Goal: Information Seeking & Learning: Learn about a topic

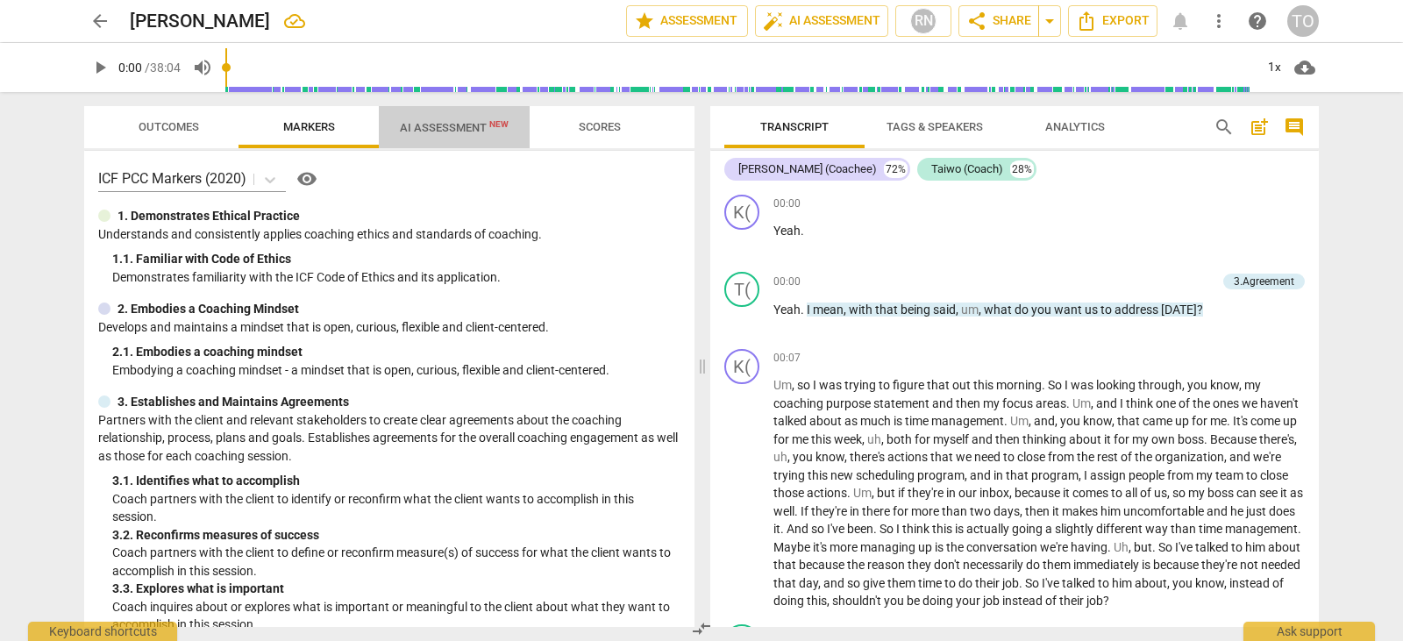
click at [461, 131] on span "AI Assessment New" at bounding box center [454, 127] width 109 height 13
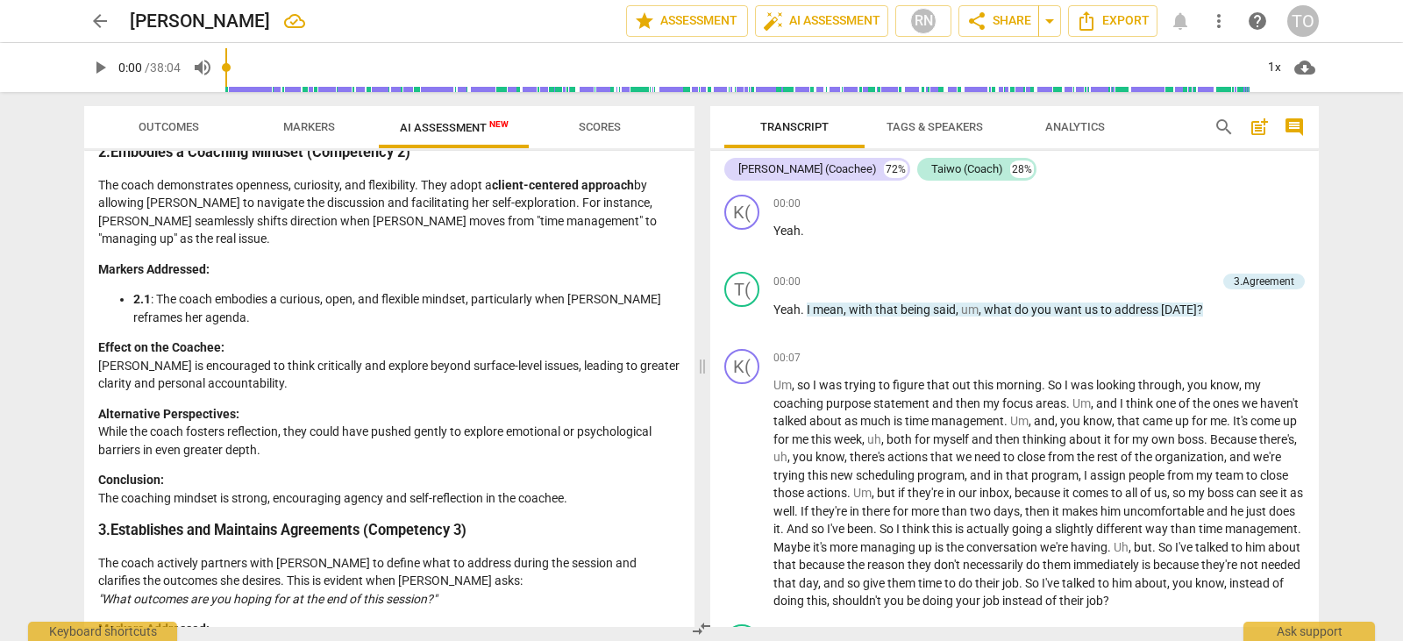
scroll to position [725, 0]
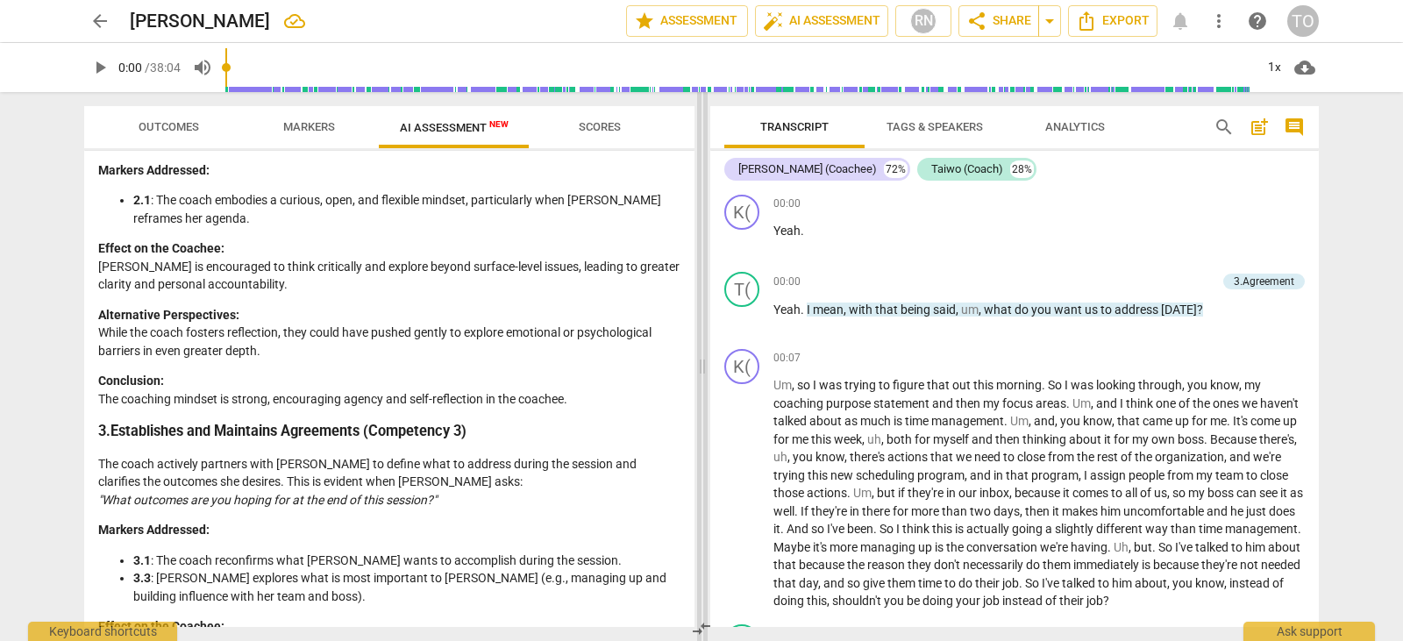
click at [699, 314] on span at bounding box center [702, 366] width 11 height 549
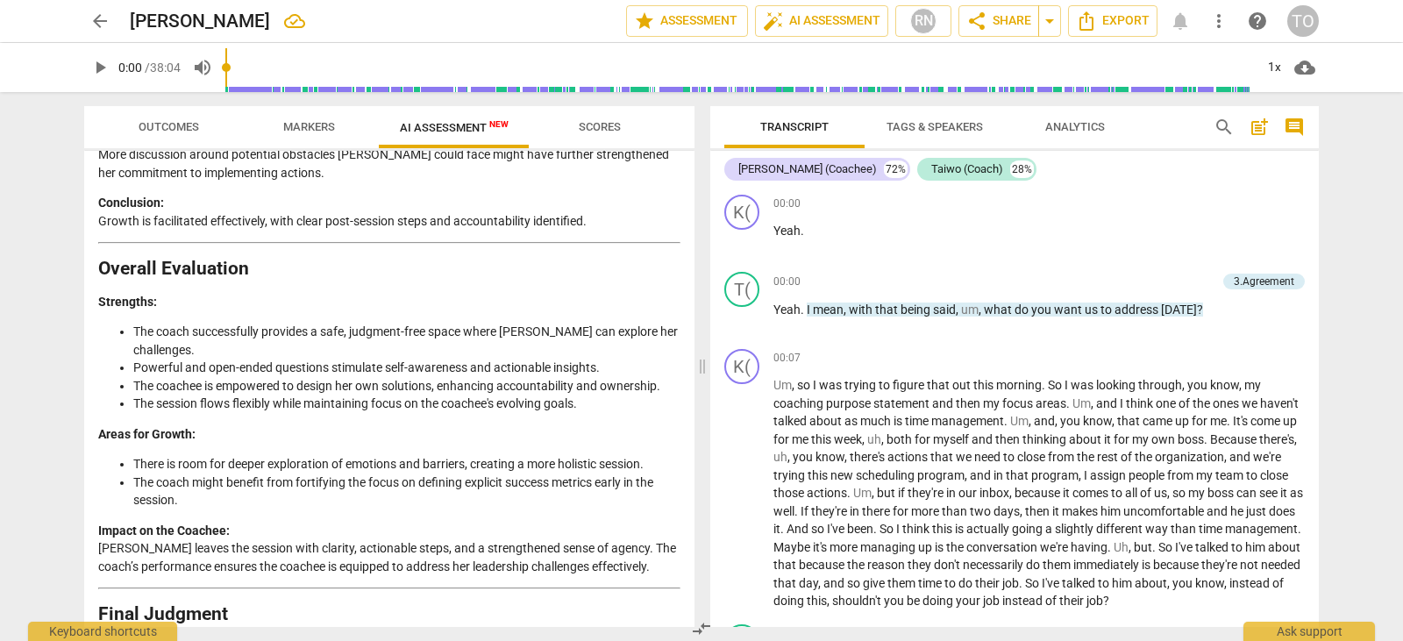
scroll to position [3339, 0]
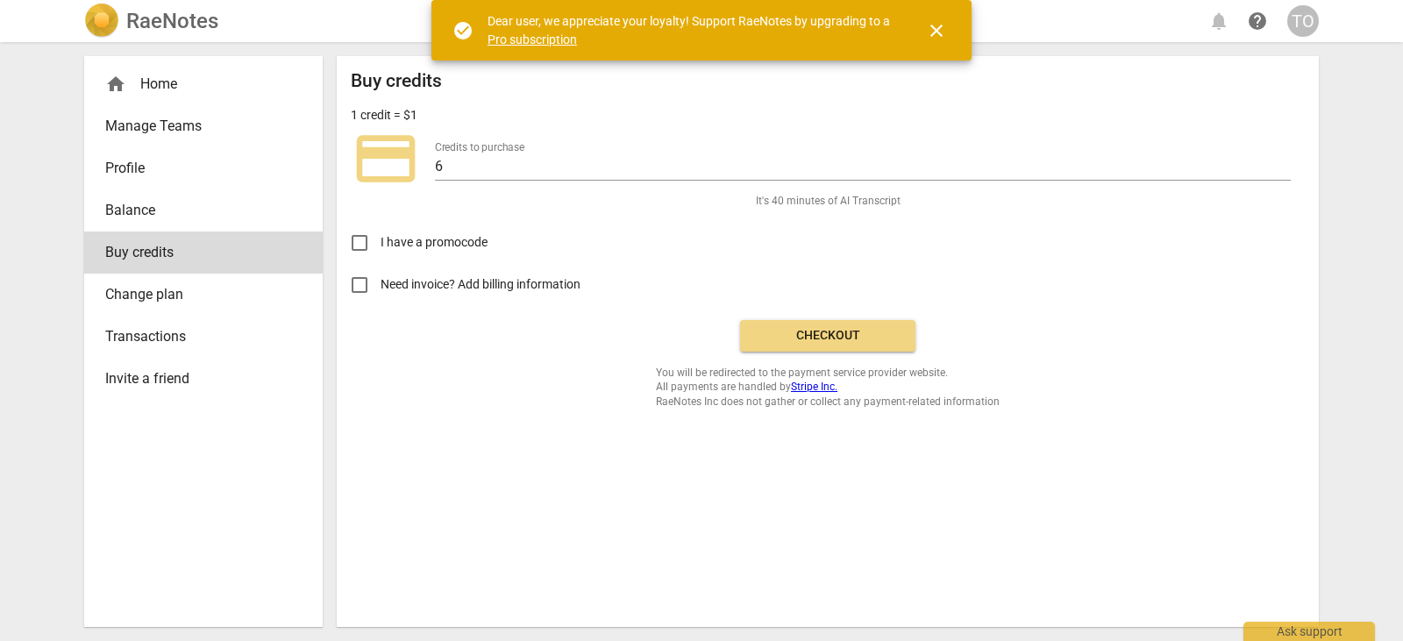
click at [170, 86] on div "home Home" at bounding box center [196, 84] width 182 height 21
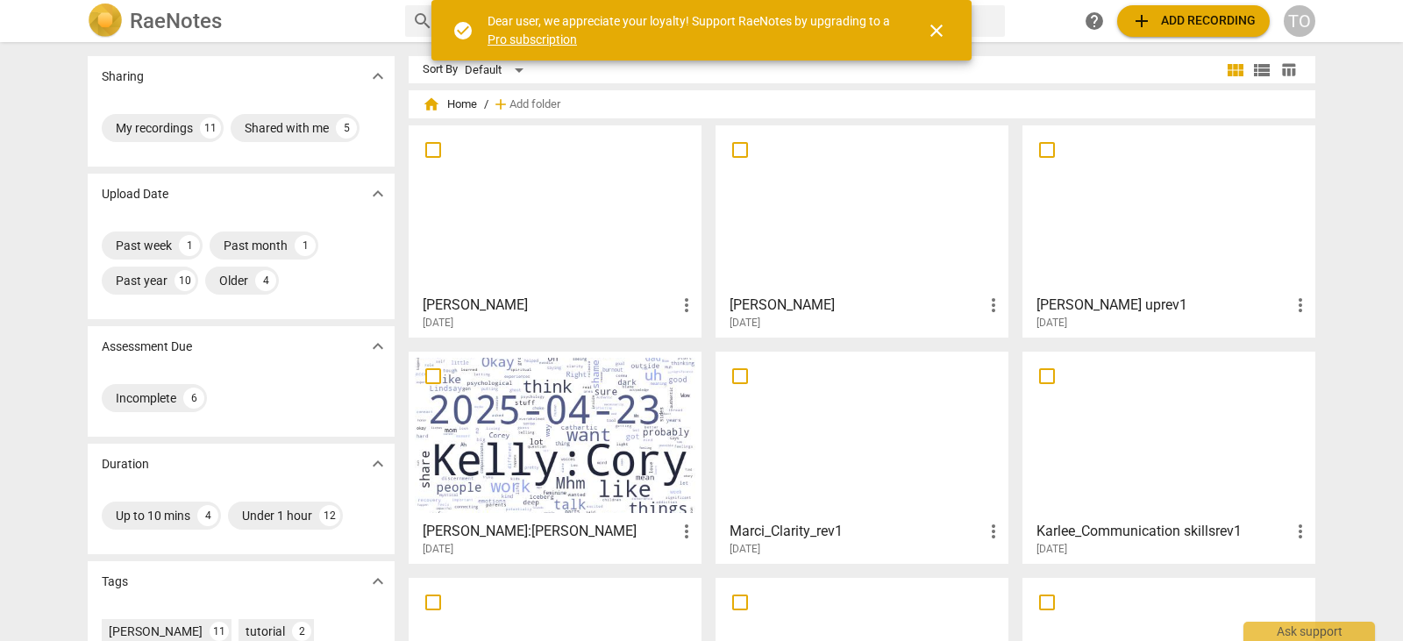
click at [831, 247] on div at bounding box center [862, 209] width 281 height 155
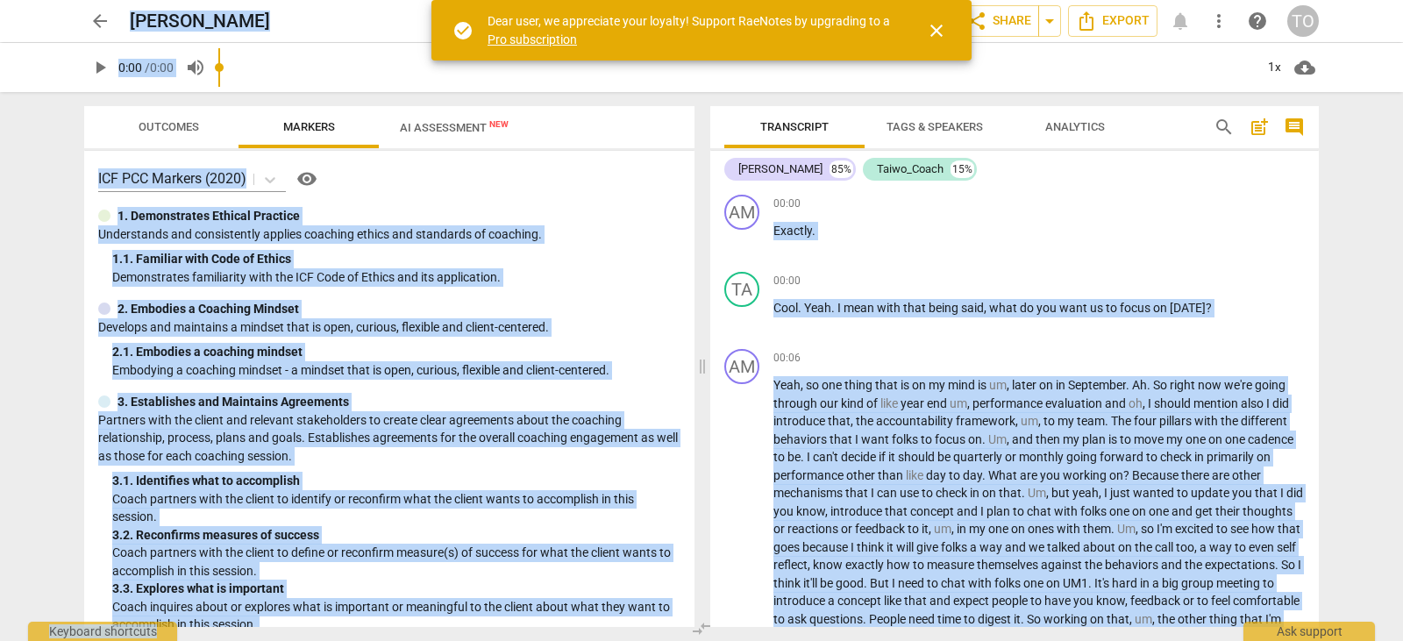
click at [436, 79] on input "range" at bounding box center [736, 67] width 1036 height 56
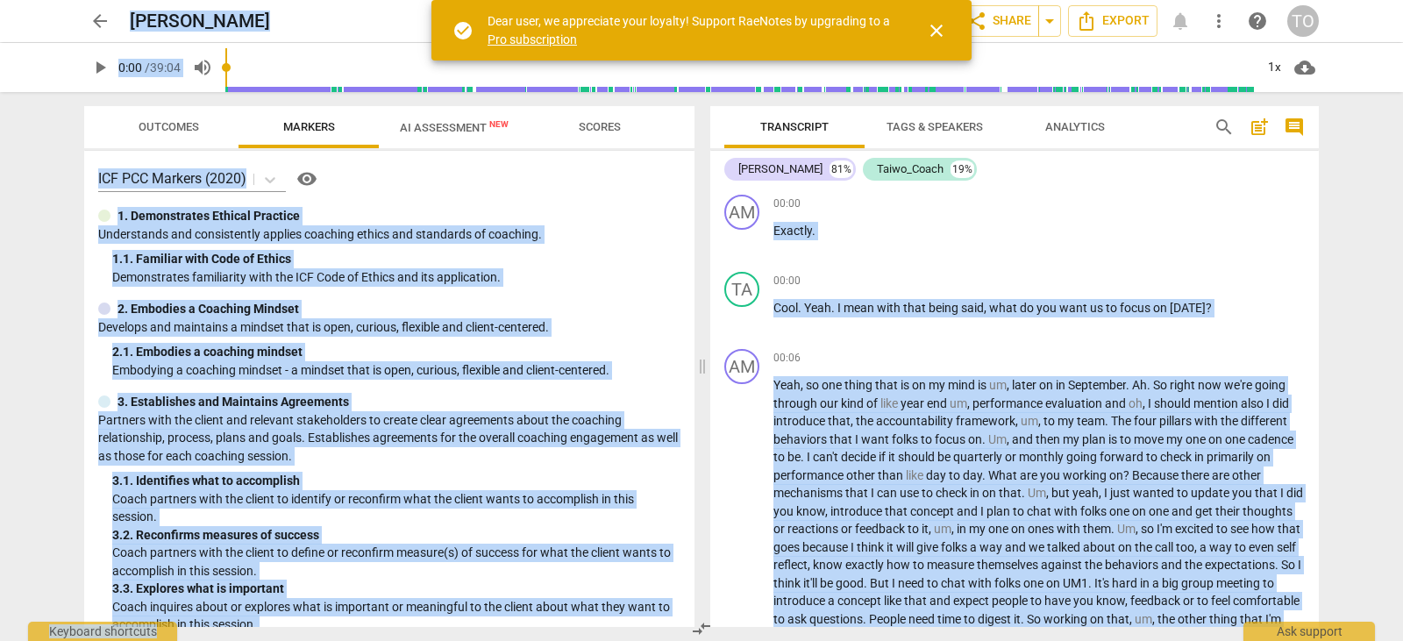
click at [419, 132] on span "AI Assessment New" at bounding box center [454, 127] width 109 height 13
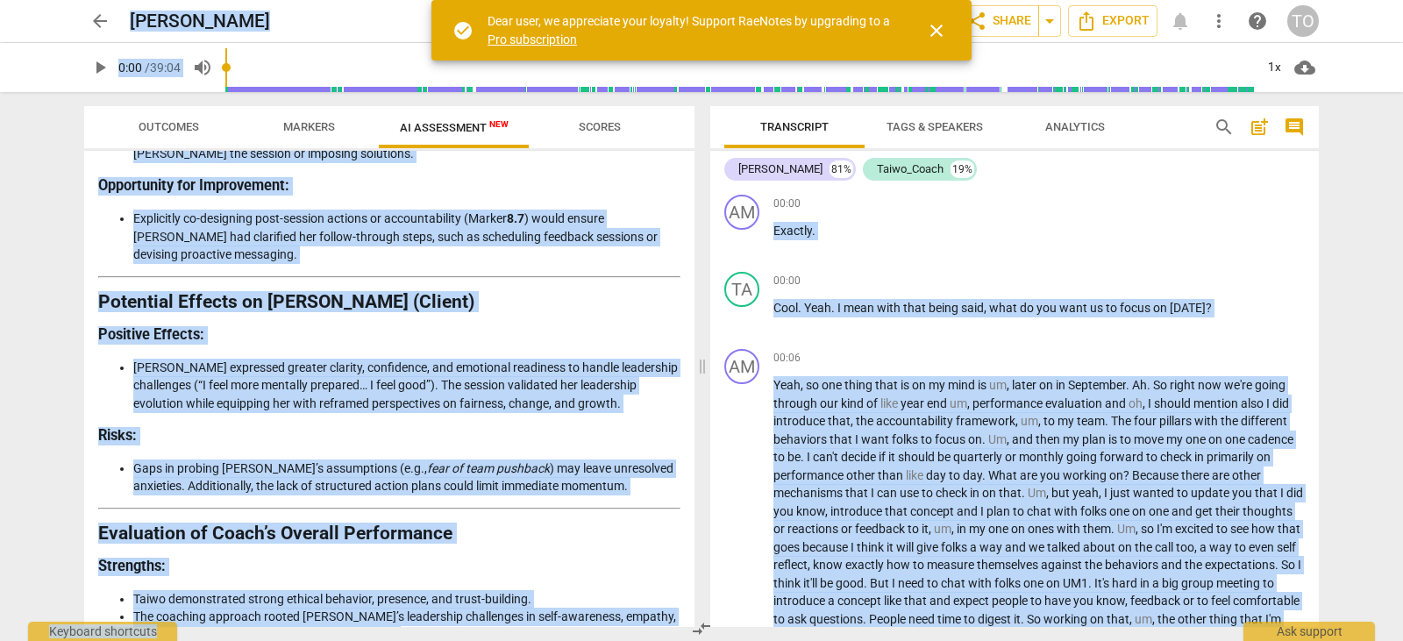
scroll to position [4084, 0]
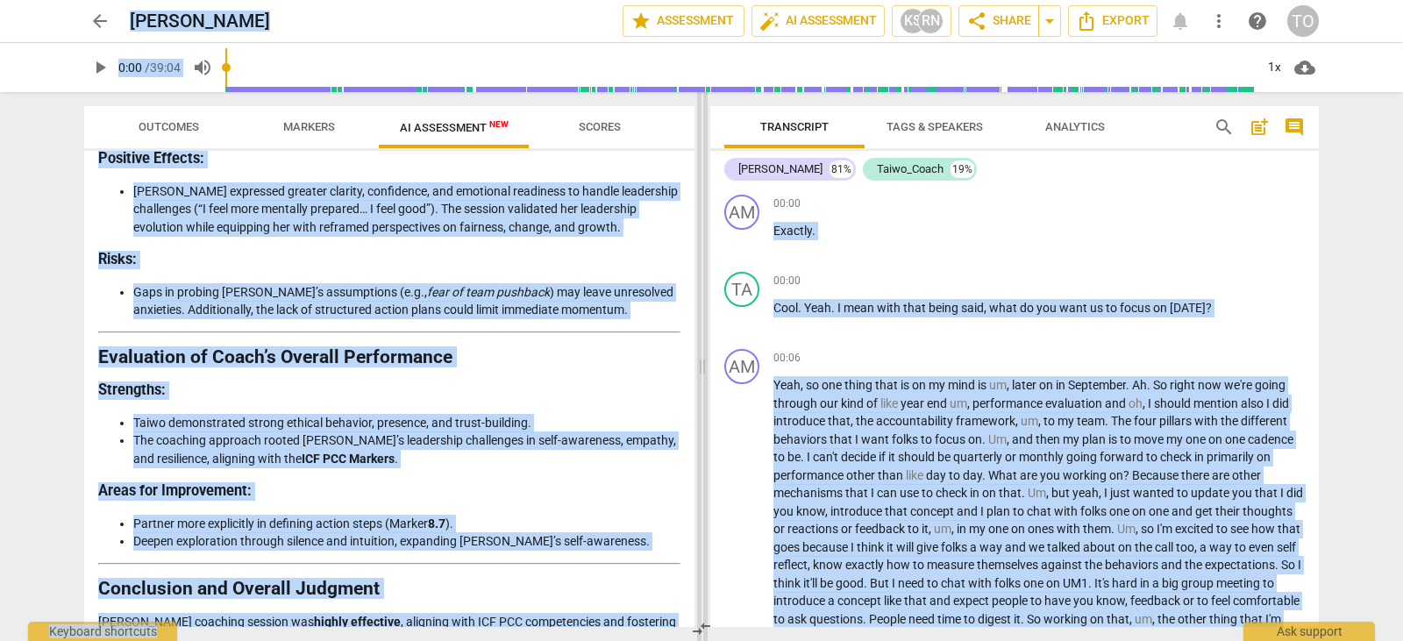
drag, startPoint x: 695, startPoint y: 611, endPoint x: 699, endPoint y: 582, distance: 29.3
click at [699, 582] on div "Outcomes Markers AI Assessment New Scores Disclaimer: AI can make mistakes. Con…" at bounding box center [701, 366] width 1263 height 549
click at [178, 123] on span "Outcomes" at bounding box center [169, 126] width 61 height 13
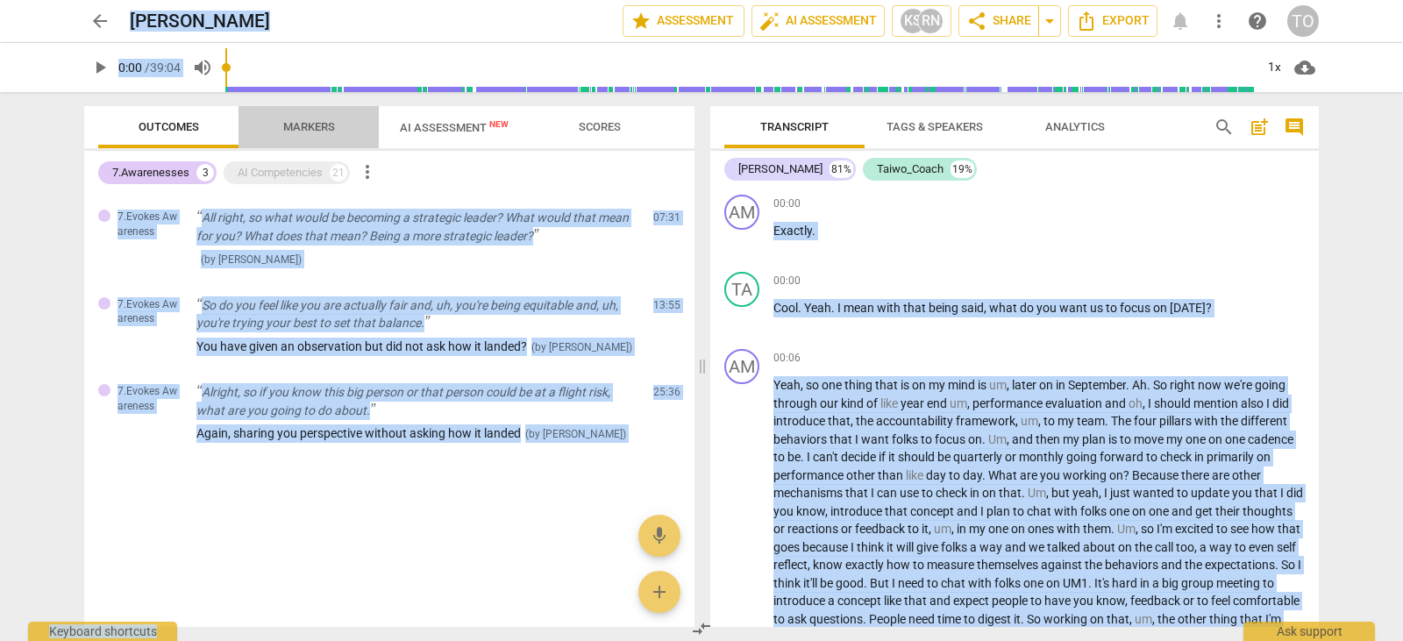
click at [318, 120] on span "Markers" at bounding box center [309, 126] width 52 height 13
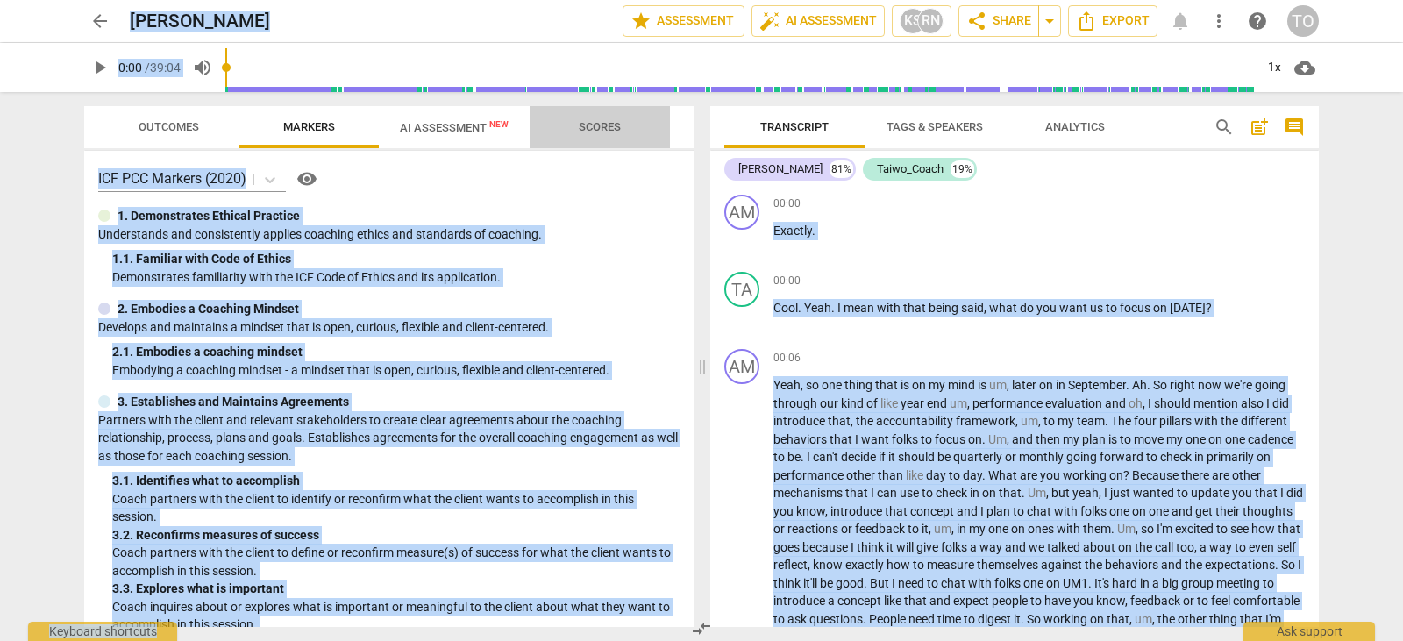
click at [590, 132] on span "Scores" at bounding box center [600, 126] width 42 height 13
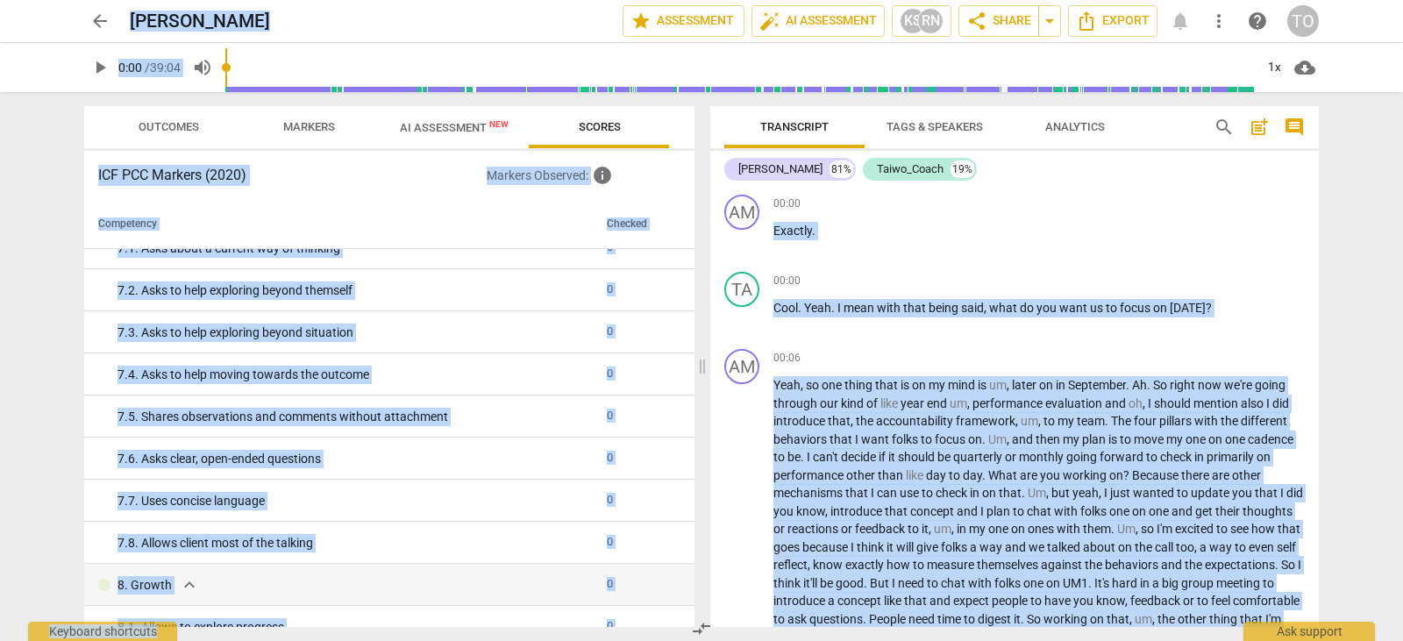
scroll to position [1602, 0]
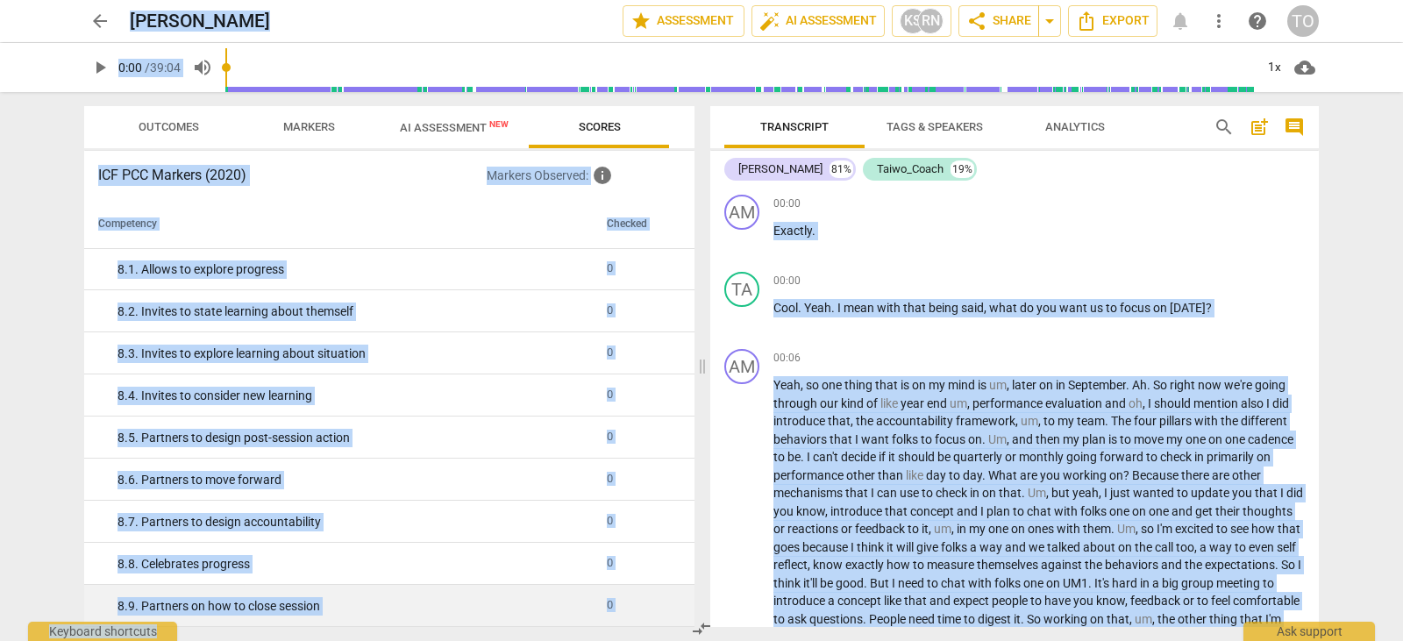
click at [657, 608] on td "0" at bounding box center [637, 606] width 75 height 42
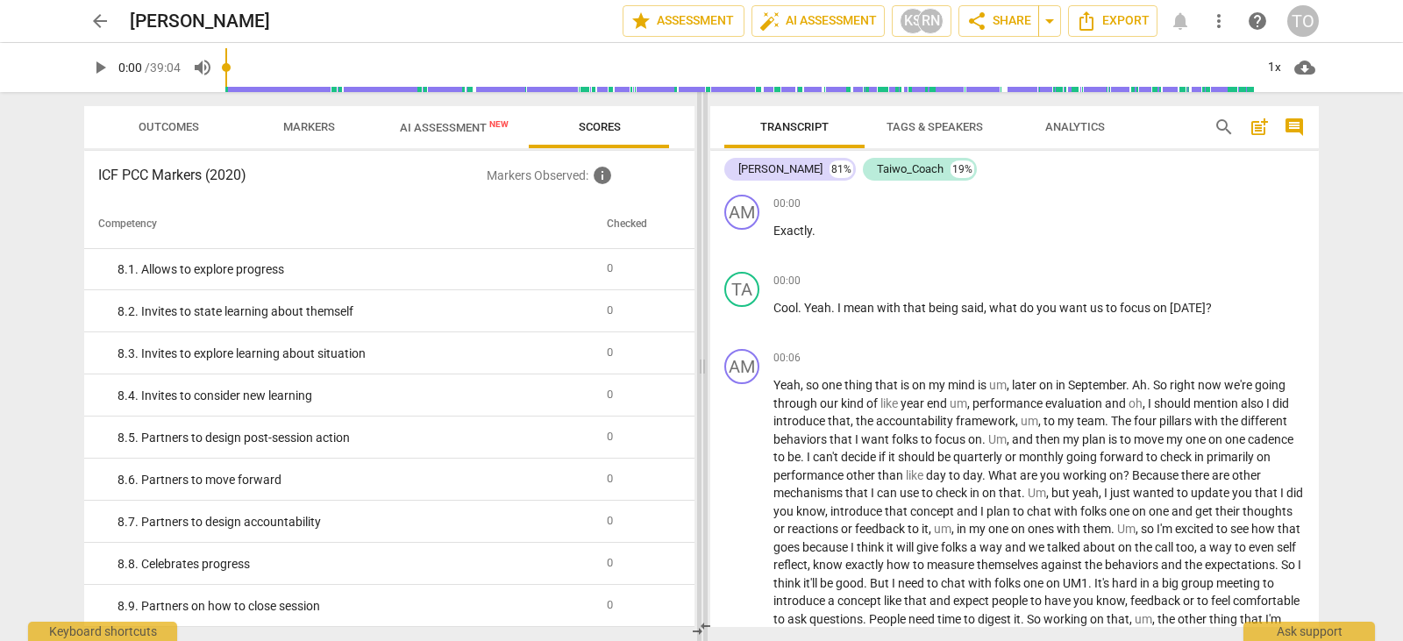
drag, startPoint x: 699, startPoint y: 585, endPoint x: 693, endPoint y: 380, distance: 205.4
click at [697, 380] on span at bounding box center [702, 366] width 11 height 549
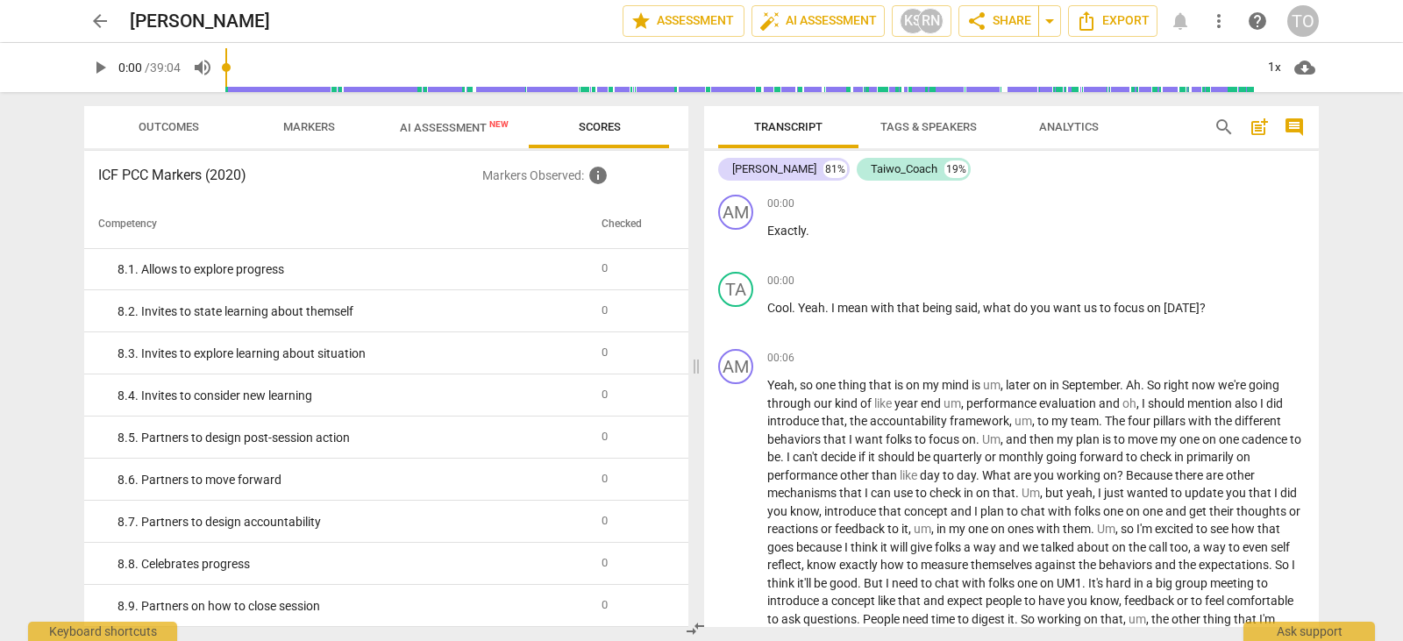
click at [100, 21] on span "arrow_back" at bounding box center [99, 21] width 21 height 21
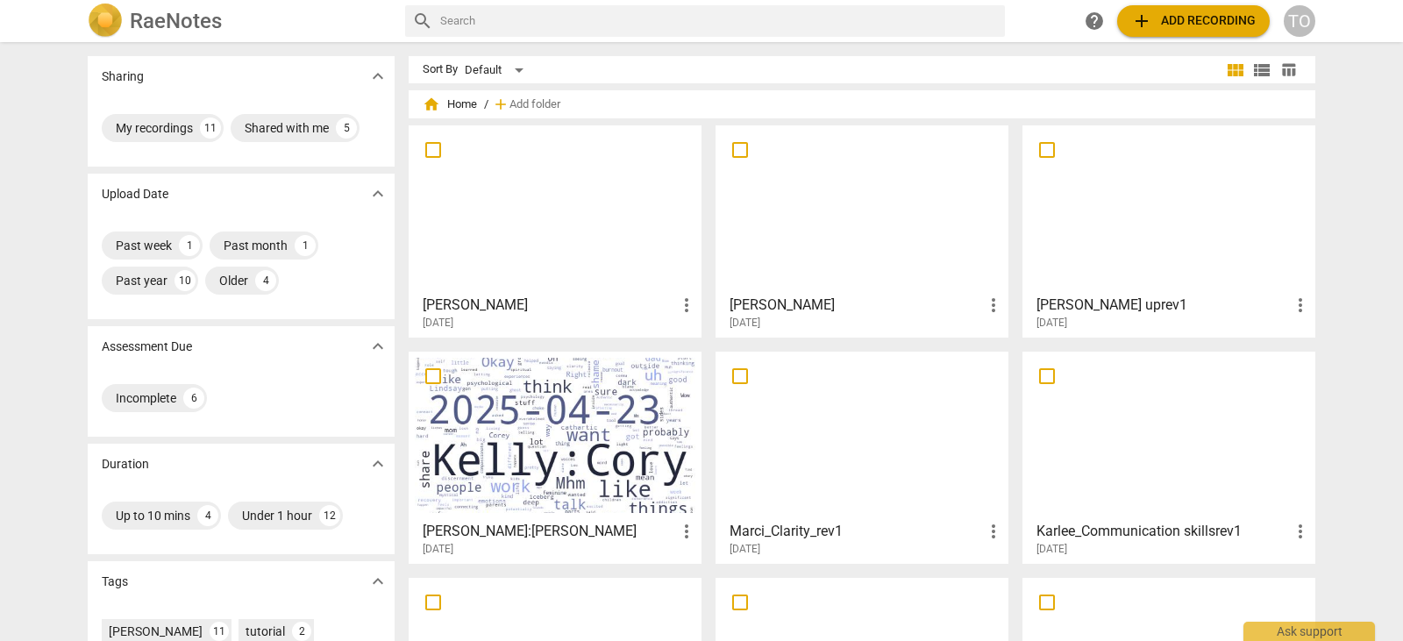
click at [518, 203] on div at bounding box center [555, 209] width 281 height 155
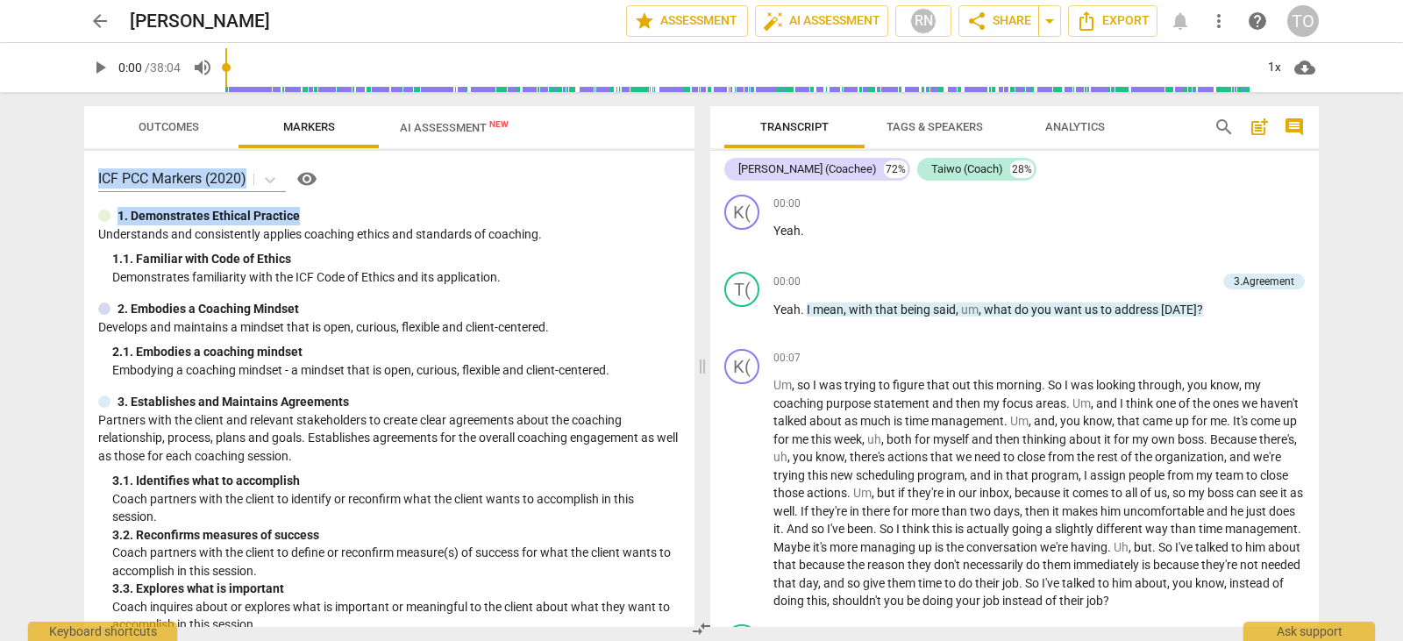
drag, startPoint x: 518, startPoint y: 203, endPoint x: 445, endPoint y: 138, distance: 98.2
click at [445, 138] on div "Outcomes Markers AI Assessment New ICF PCC Markers (2020) visibility 1. Demonst…" at bounding box center [389, 366] width 611 height 521
click at [194, 129] on span "Outcomes" at bounding box center [169, 126] width 61 height 13
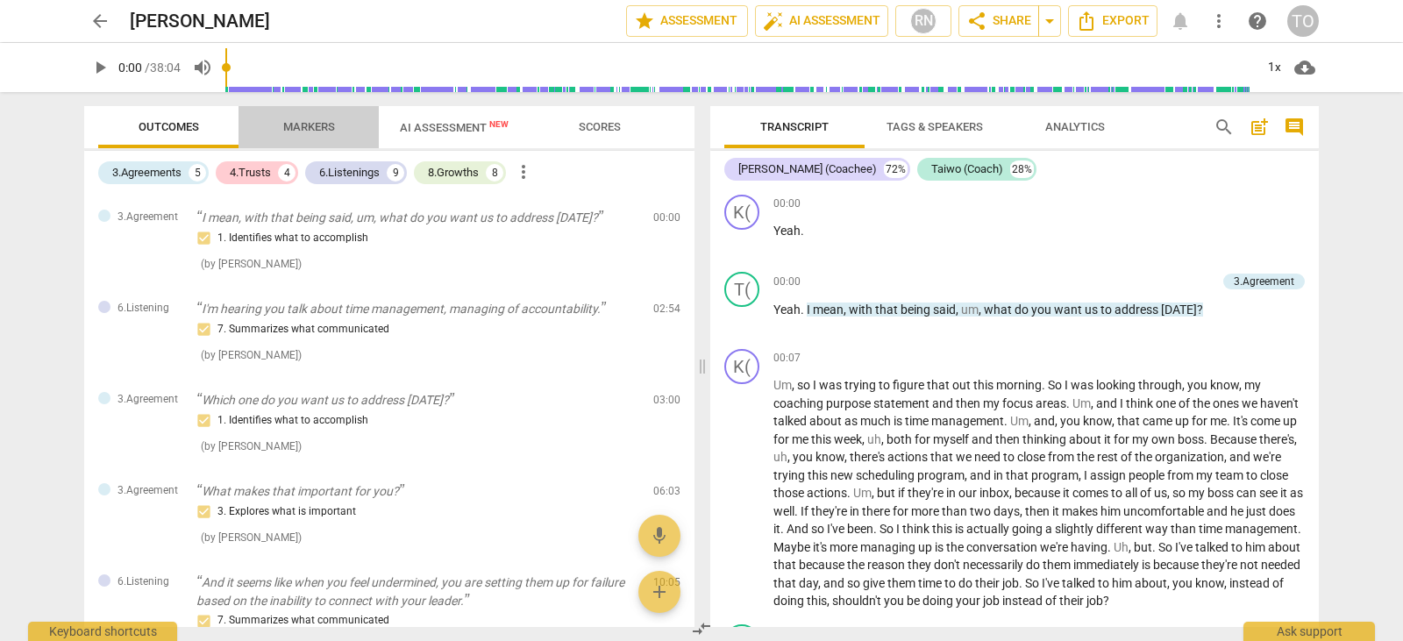
click at [296, 136] on span "Markers" at bounding box center [309, 128] width 94 height 24
